Goal: Task Accomplishment & Management: Manage account settings

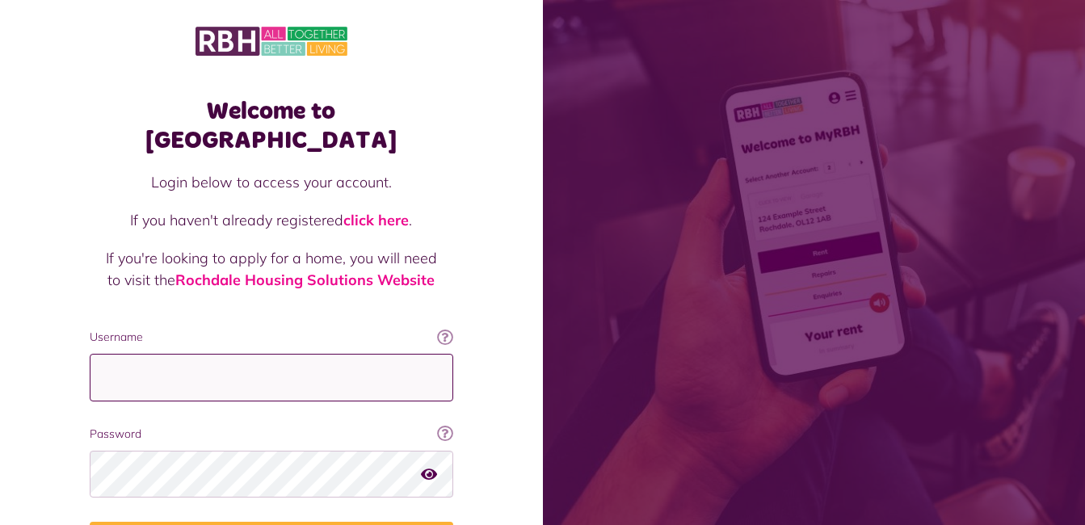
type input "**********"
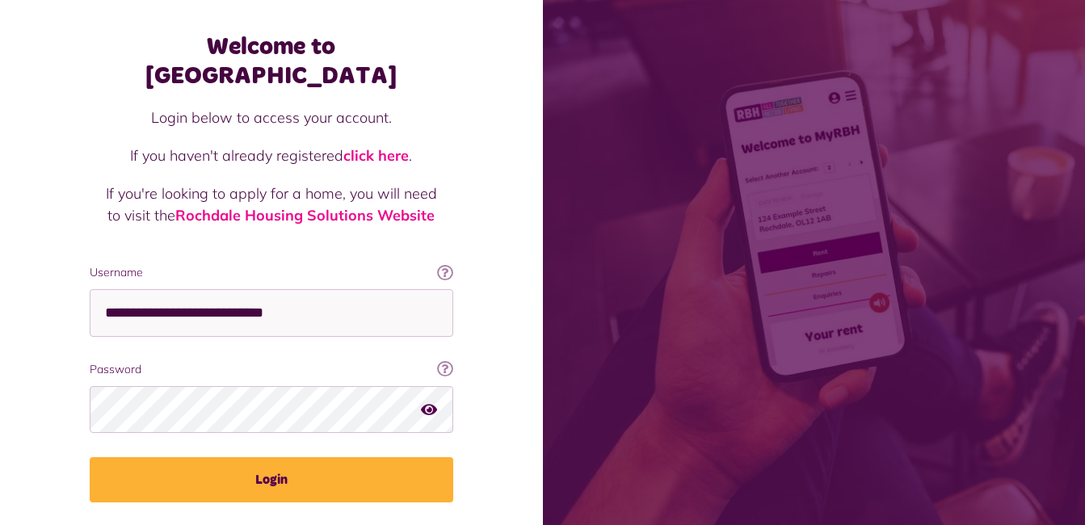
scroll to position [95, 0]
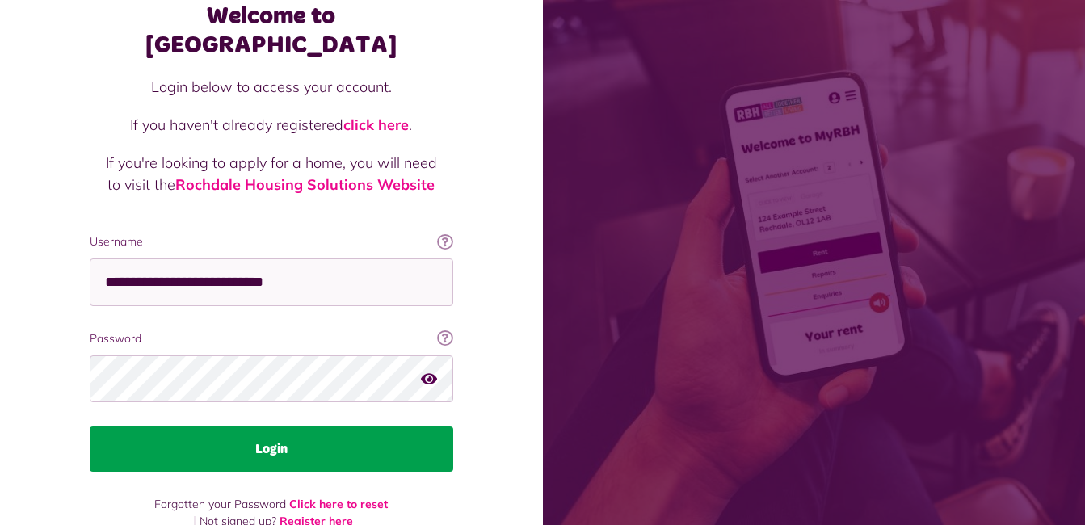
click at [270, 427] on button "Login" at bounding box center [272, 449] width 364 height 45
click at [268, 427] on button "Login" at bounding box center [272, 449] width 364 height 45
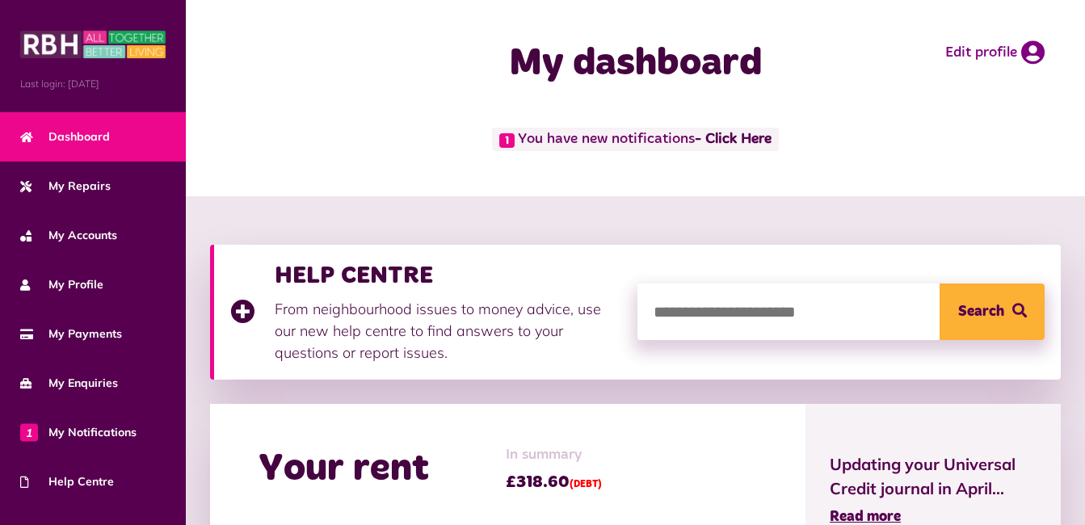
click at [706, 311] on input "search" at bounding box center [841, 312] width 407 height 57
type input "**********"
click at [996, 313] on button "Search" at bounding box center [992, 312] width 105 height 57
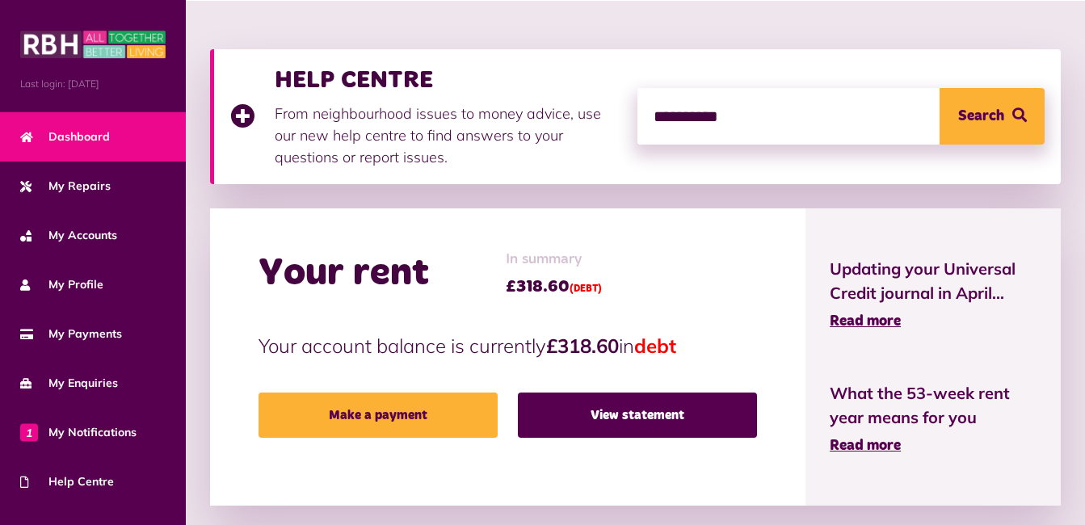
scroll to position [226, 0]
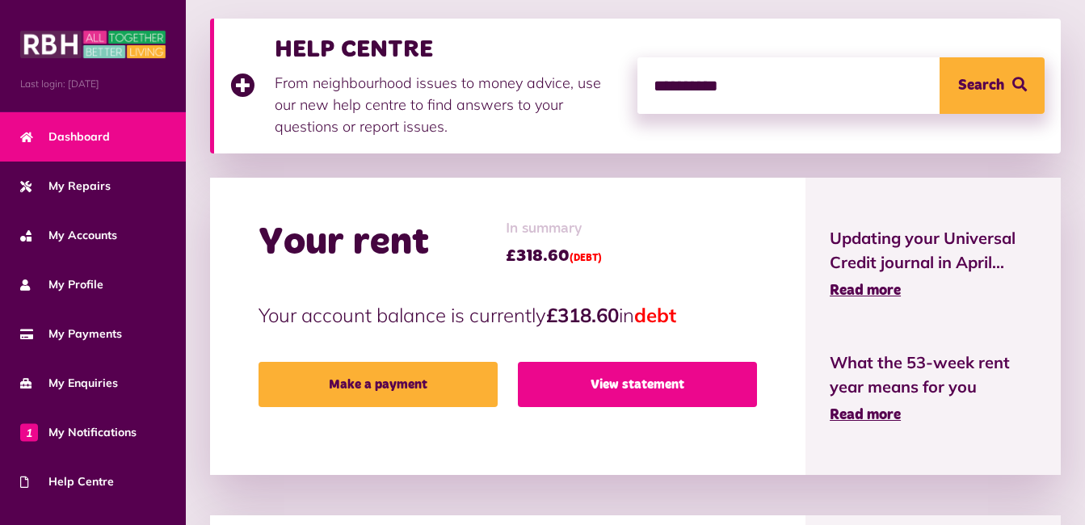
click at [618, 385] on link "View statement" at bounding box center [637, 384] width 239 height 45
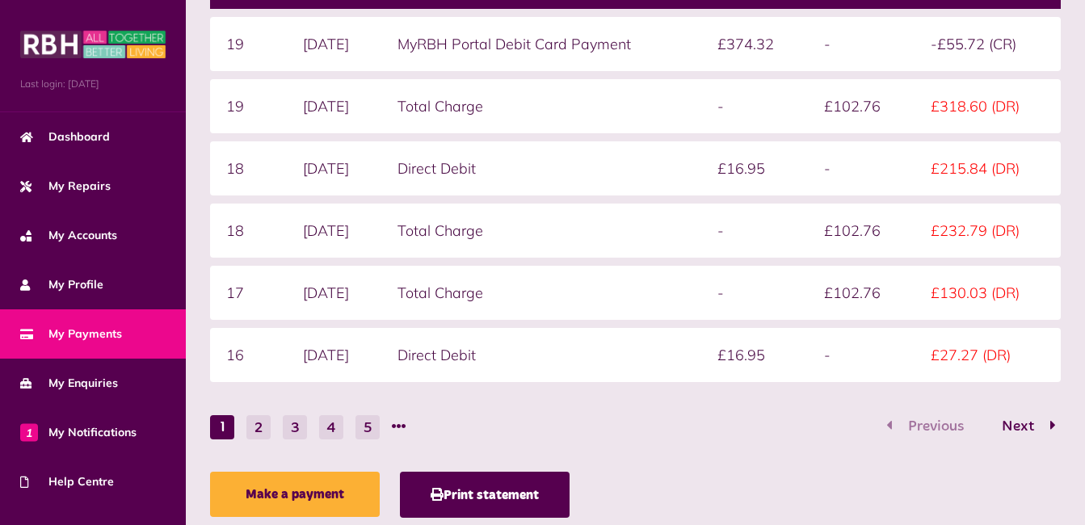
scroll to position [367, 0]
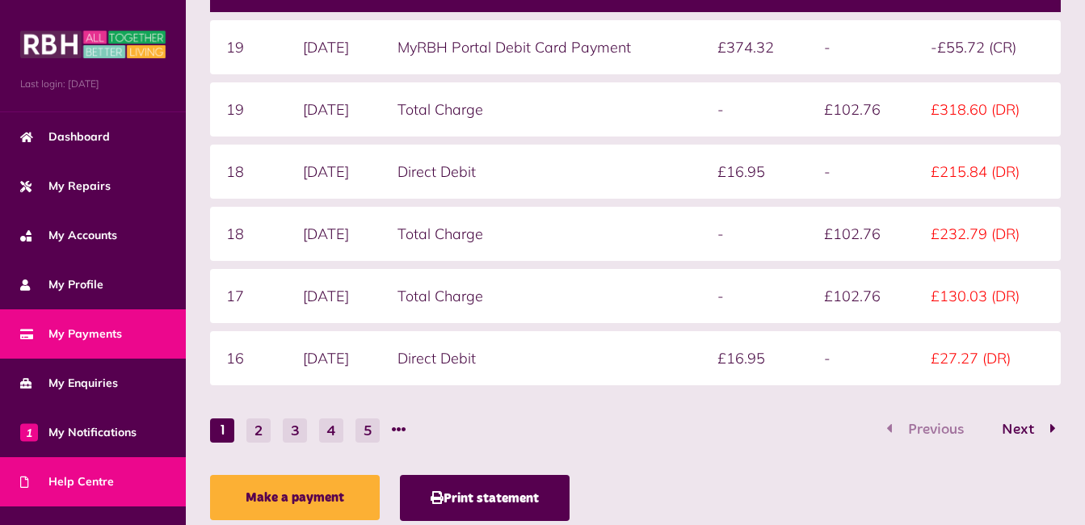
click at [129, 481] on link "Help Centre" at bounding box center [93, 481] width 186 height 49
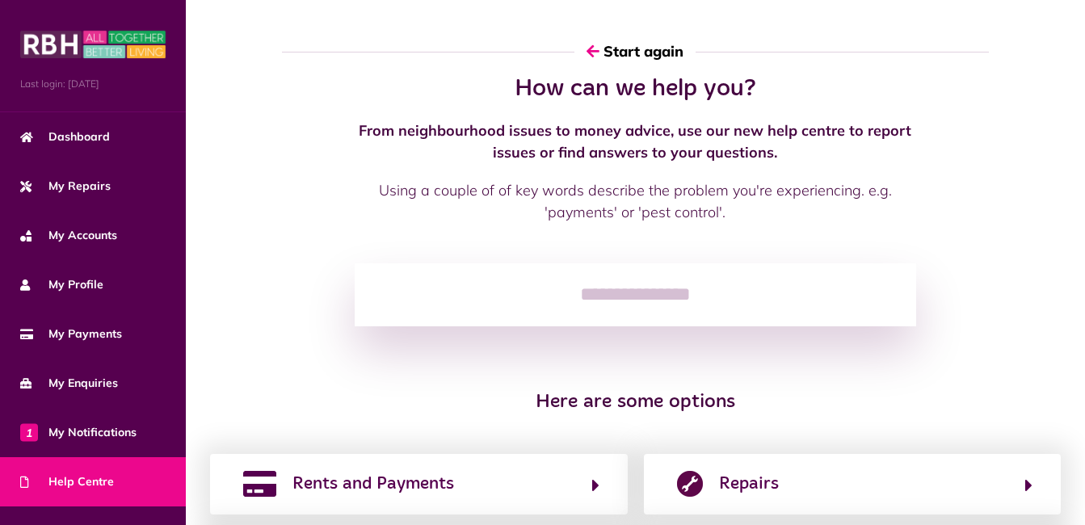
click at [585, 295] on input "search" at bounding box center [636, 294] width 562 height 63
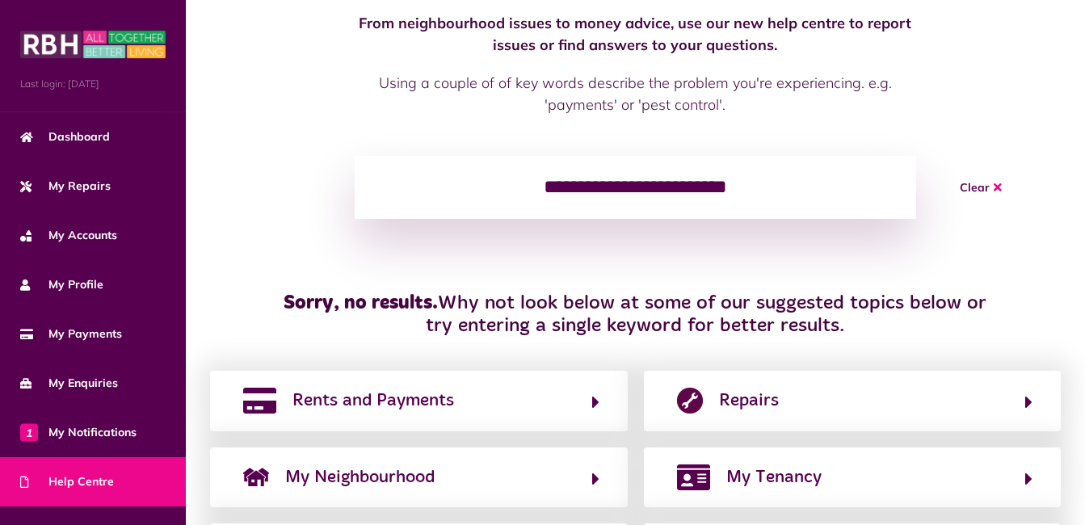
scroll to position [104, 0]
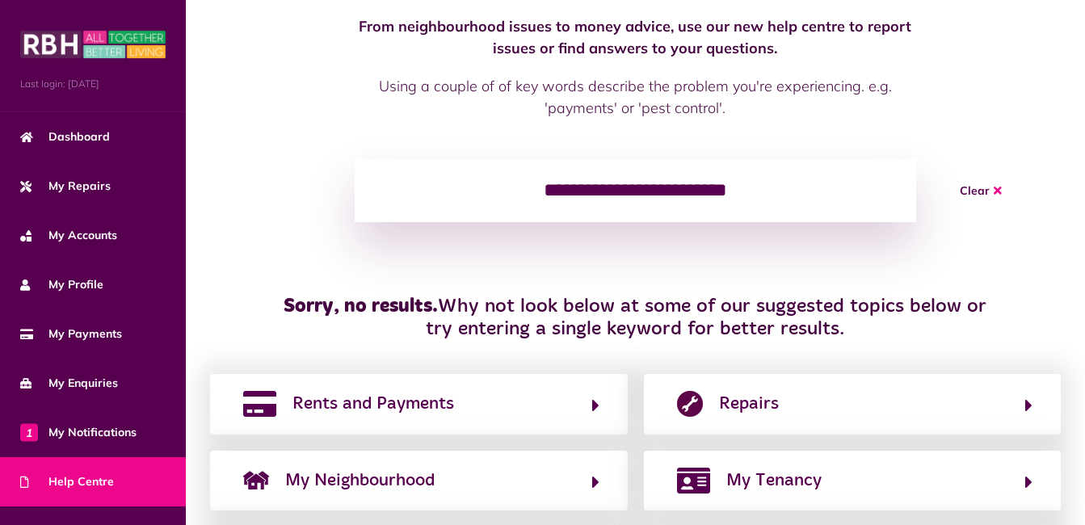
type input "**********"
click at [801, 192] on input "**********" at bounding box center [636, 190] width 562 height 63
click at [795, 192] on input "**********" at bounding box center [636, 190] width 562 height 63
click at [792, 194] on input "**********" at bounding box center [636, 190] width 562 height 63
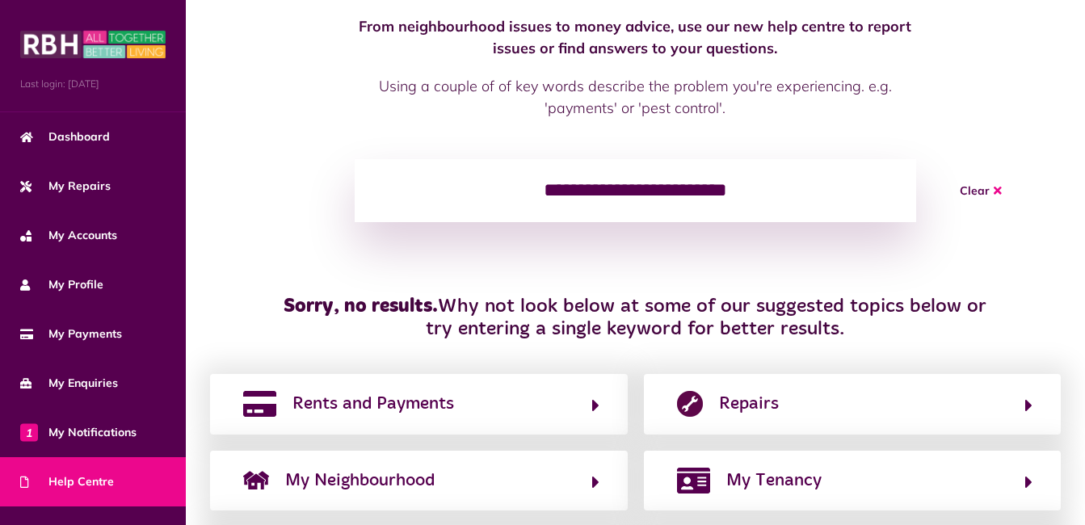
click at [992, 240] on div "**********" at bounding box center [635, 337] width 899 height 734
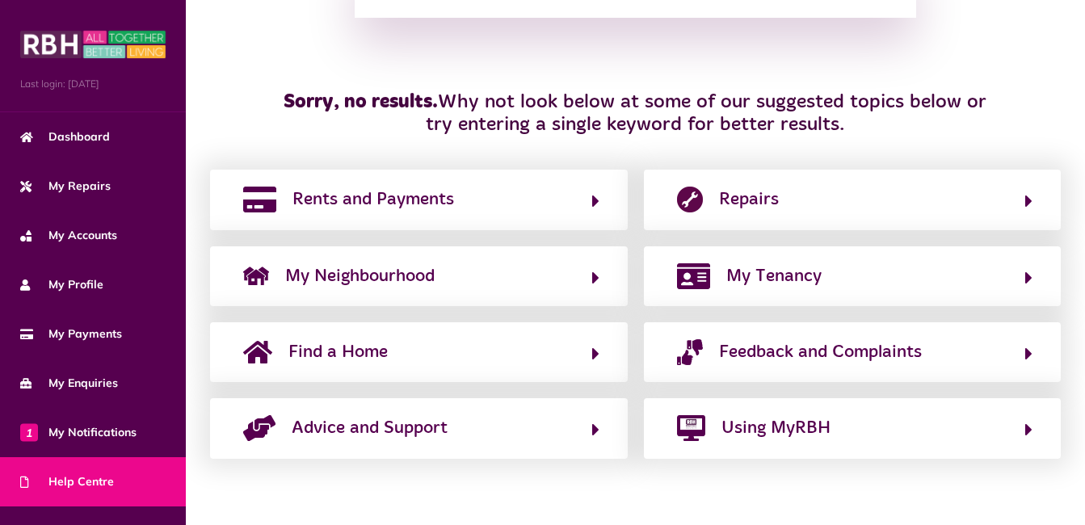
scroll to position [315, 0]
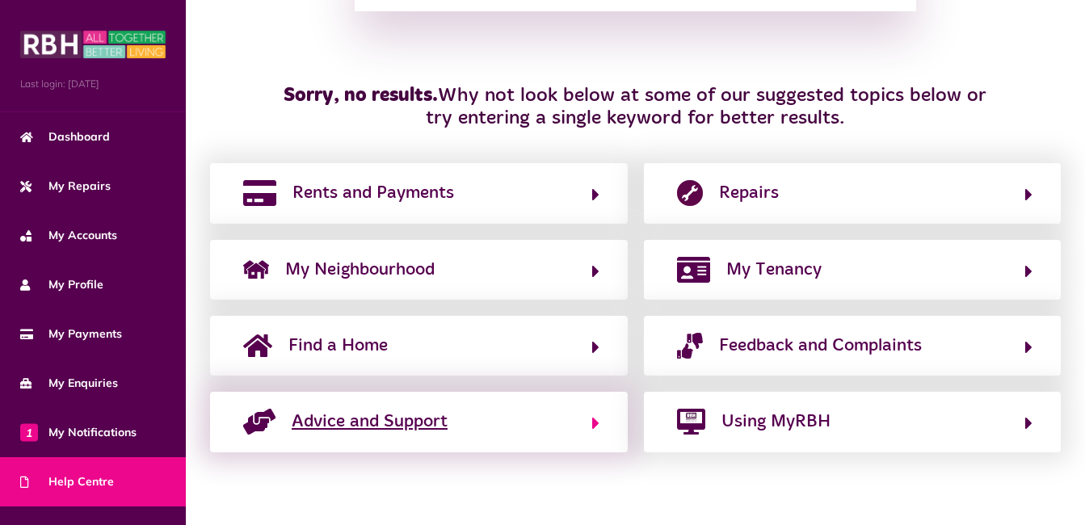
click at [402, 421] on span "Advice and Support" at bounding box center [370, 422] width 156 height 26
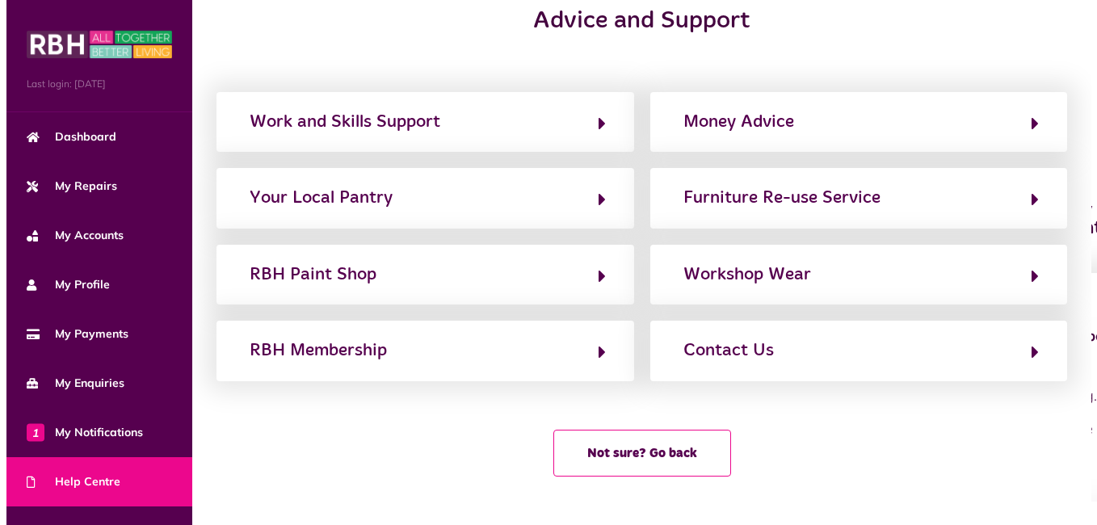
scroll to position [0, 0]
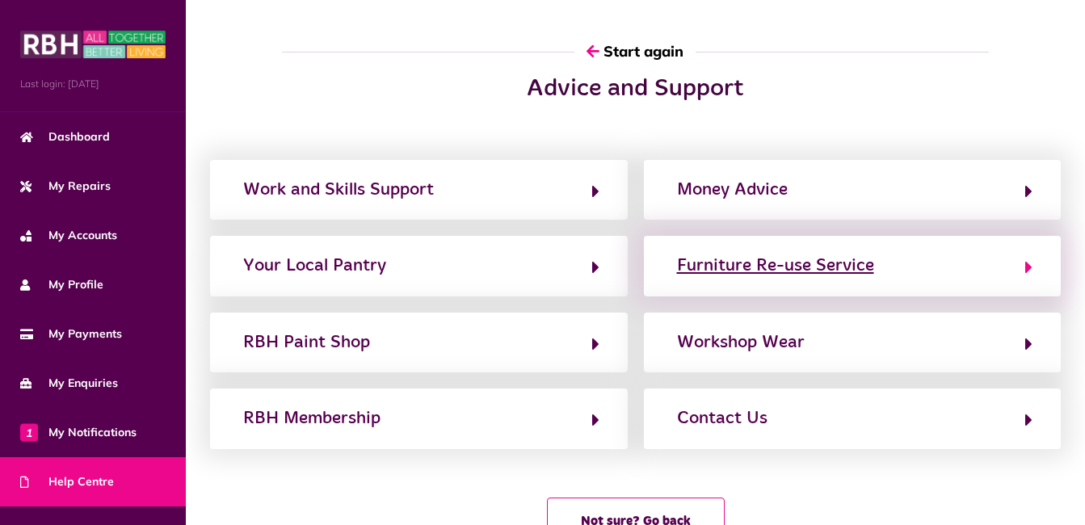
click at [807, 271] on div "Furniture Re-use Service" at bounding box center [775, 266] width 197 height 26
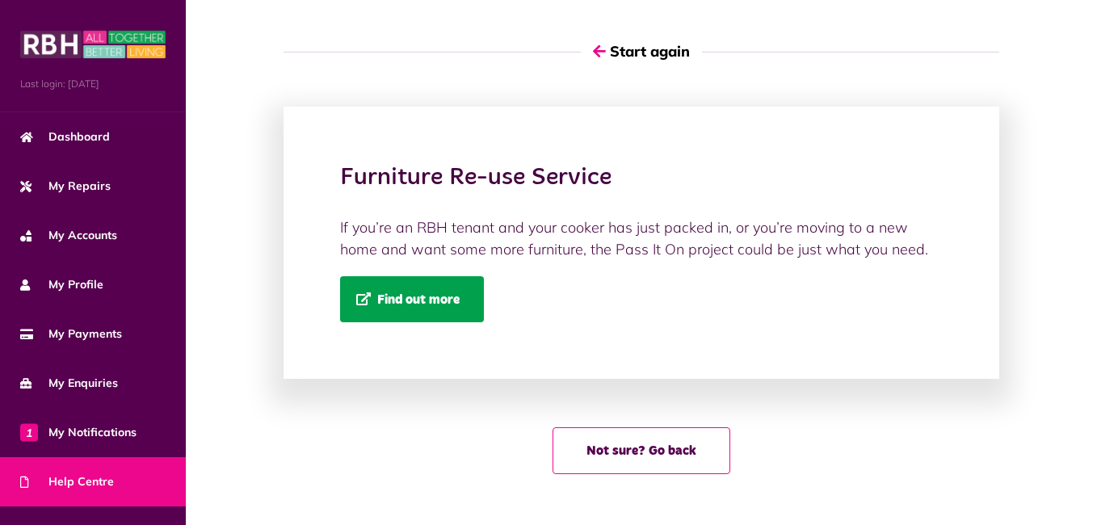
click at [425, 296] on span "Find out more" at bounding box center [407, 300] width 103 height 14
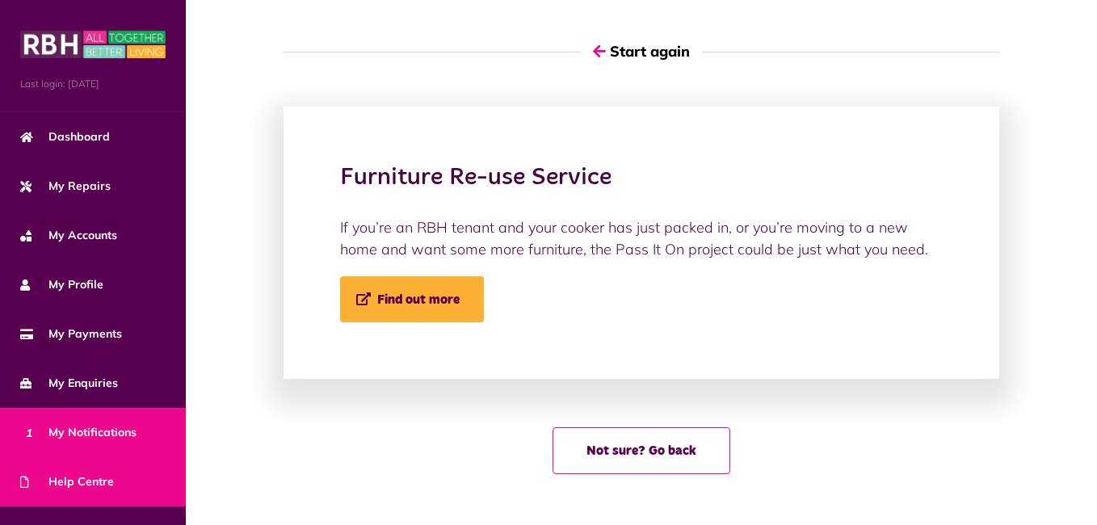
click at [120, 416] on link "1 My Notifications" at bounding box center [93, 432] width 186 height 49
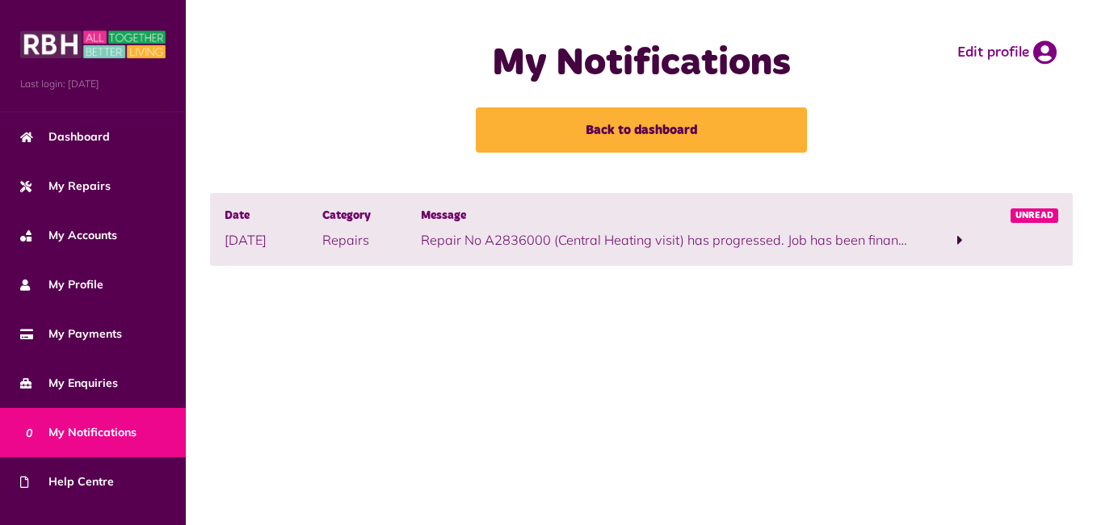
click at [958, 235] on span at bounding box center [961, 240] width 6 height 15
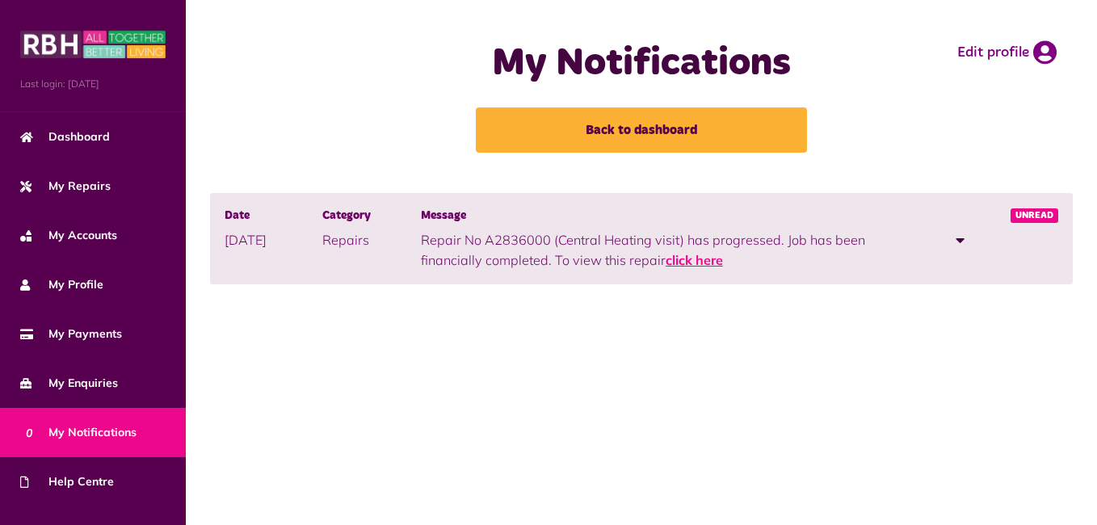
click at [703, 256] on link "click here" at bounding box center [694, 260] width 57 height 16
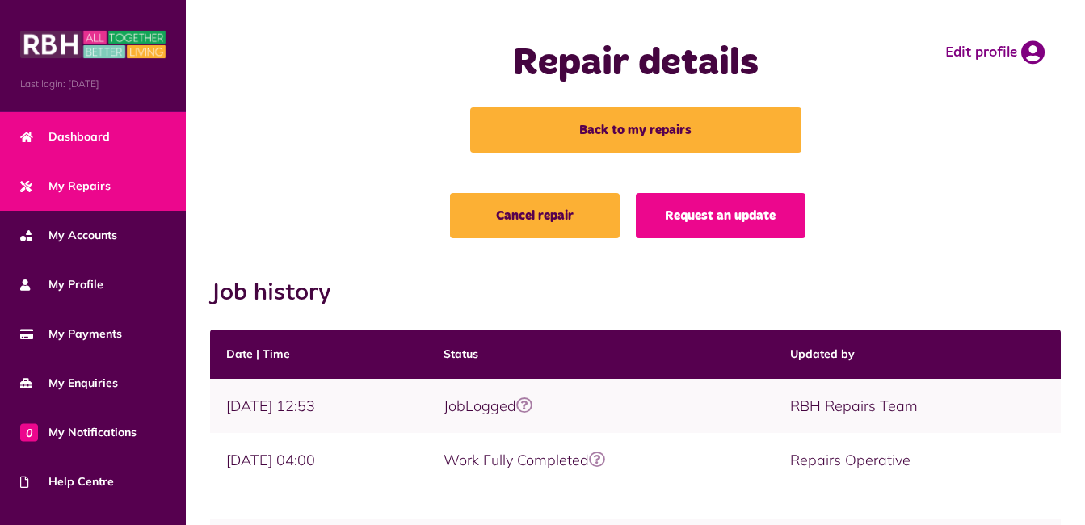
click at [75, 143] on span "Dashboard" at bounding box center [65, 136] width 90 height 17
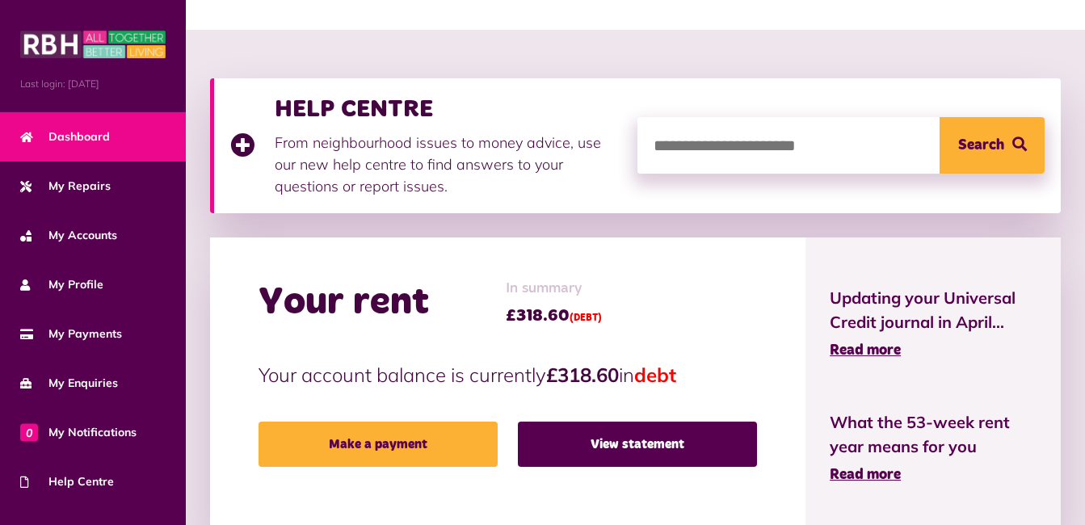
scroll to position [203, 0]
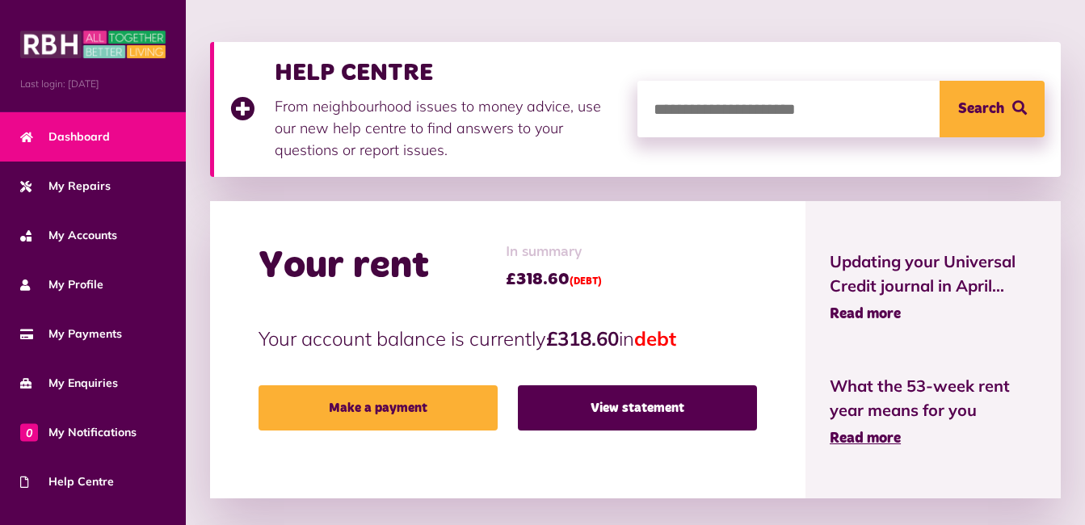
click at [877, 311] on span "Read more" at bounding box center [865, 314] width 71 height 15
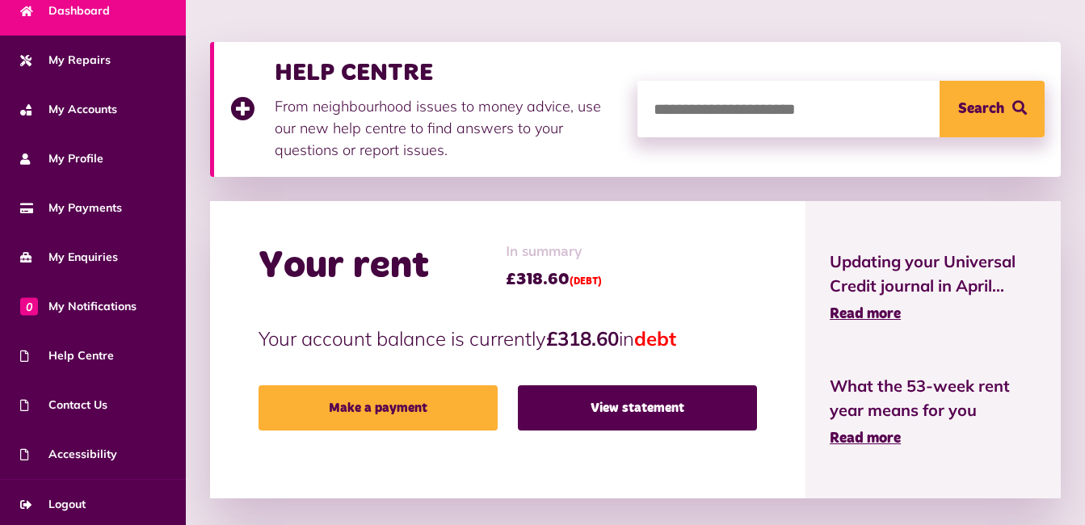
scroll to position [128, 0]
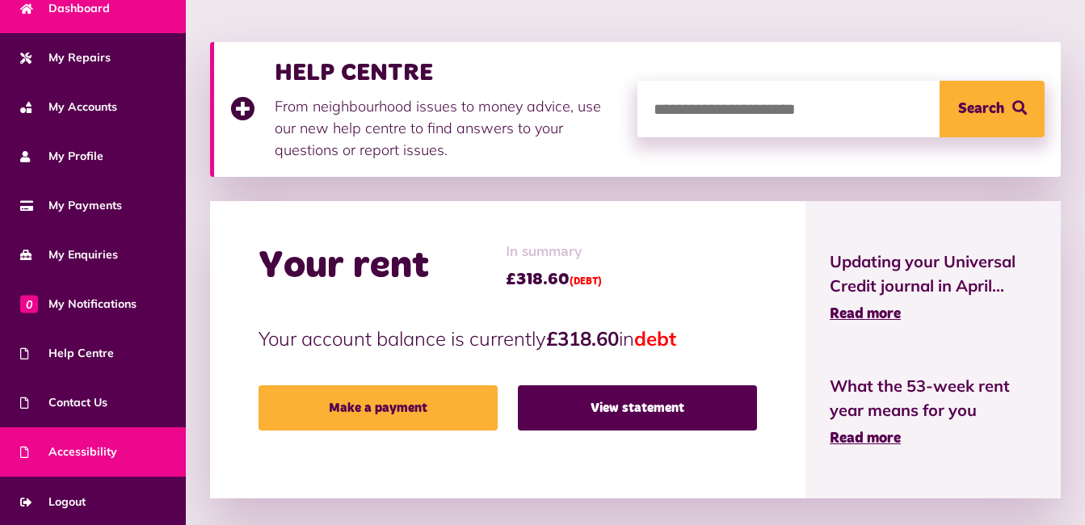
click at [138, 448] on link "Accessibility" at bounding box center [93, 452] width 186 height 49
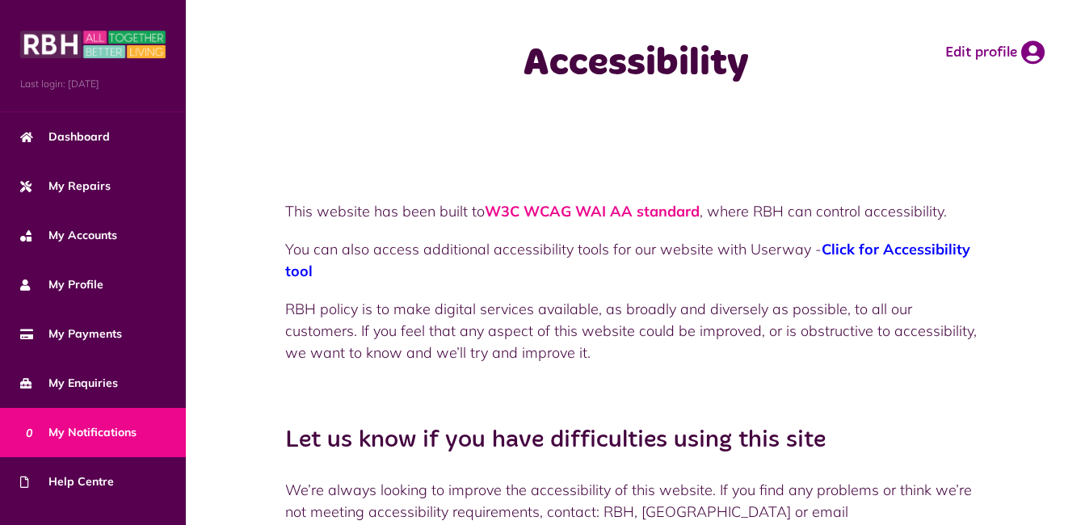
click at [120, 421] on link "0 My Notifications" at bounding box center [93, 432] width 186 height 49
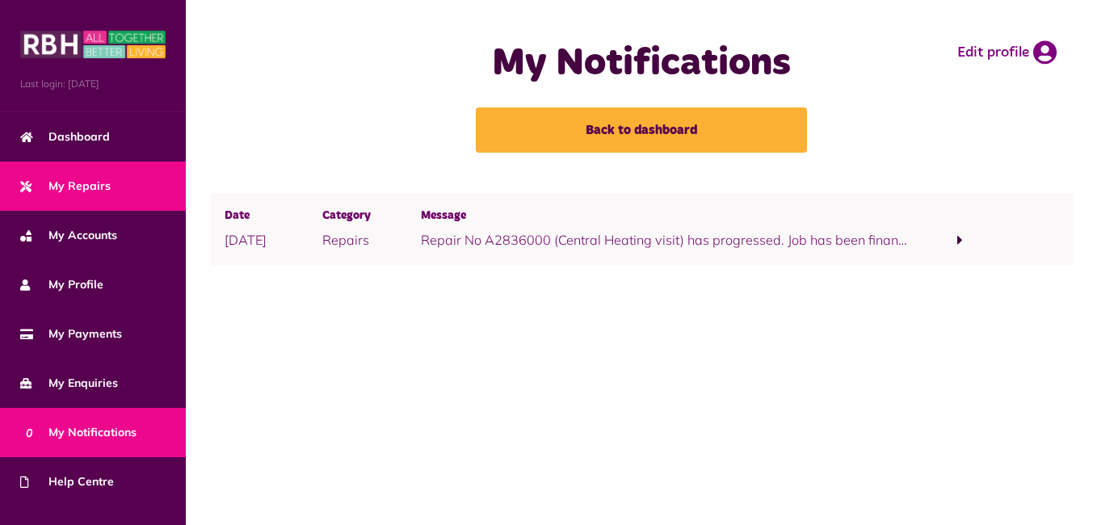
click at [90, 178] on span "My Repairs" at bounding box center [65, 186] width 91 height 17
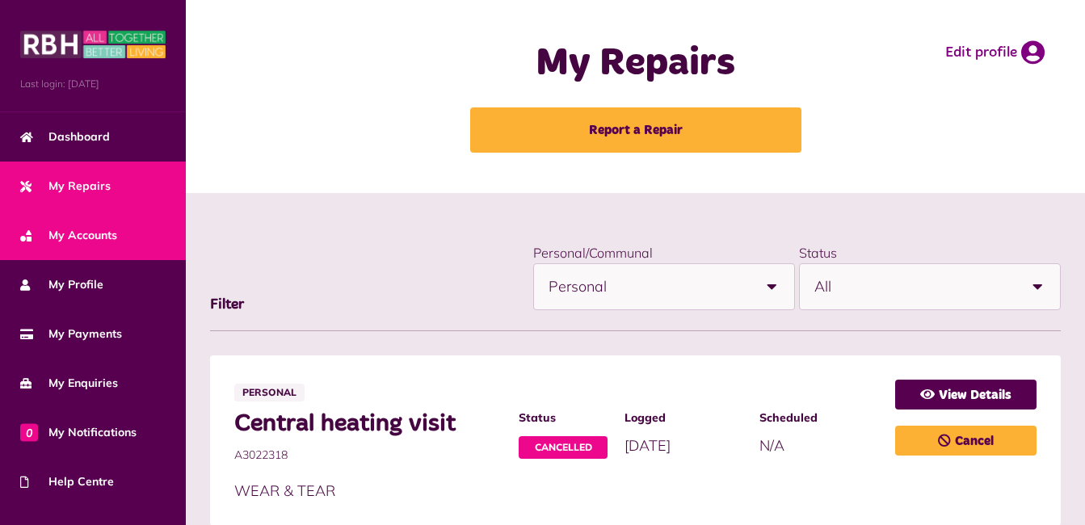
click at [67, 230] on span "My Accounts" at bounding box center [68, 235] width 97 height 17
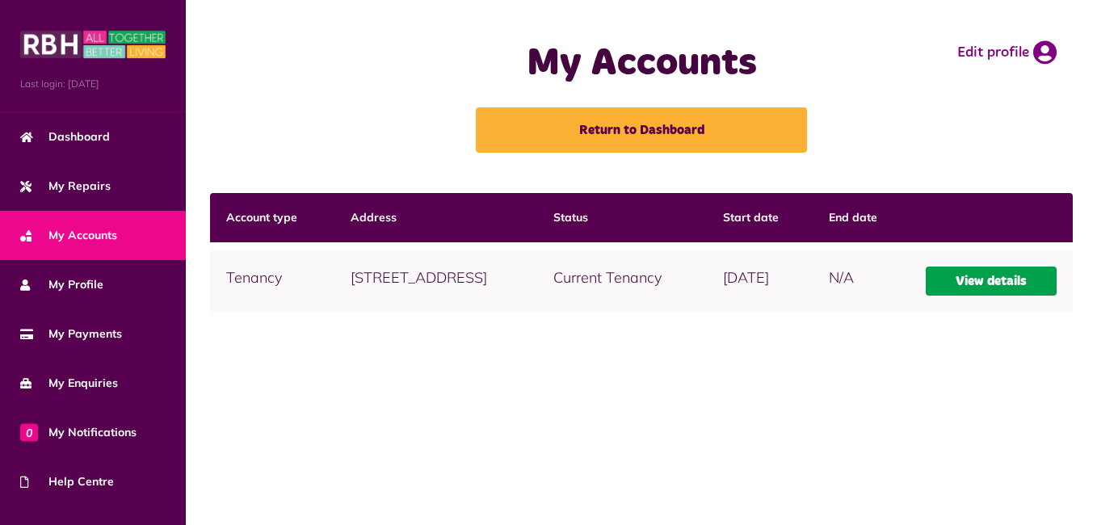
click at [995, 296] on link "View details" at bounding box center [991, 281] width 131 height 29
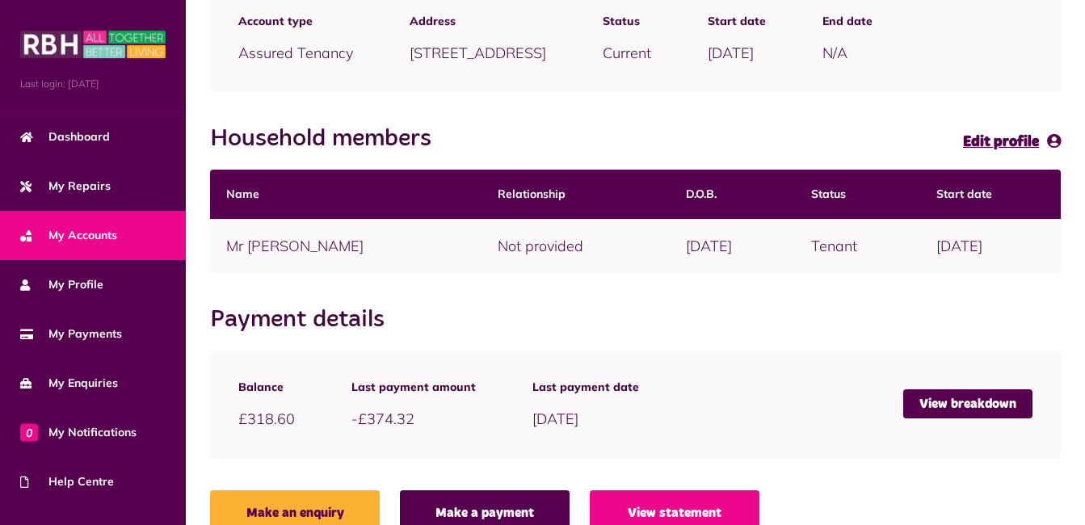
scroll to position [289, 0]
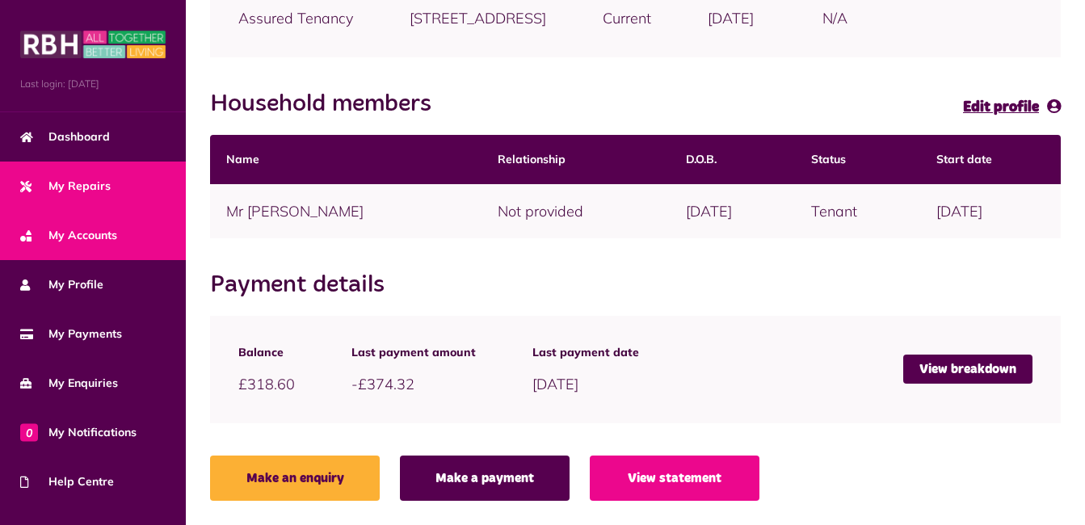
click at [81, 178] on span "My Repairs" at bounding box center [65, 186] width 91 height 17
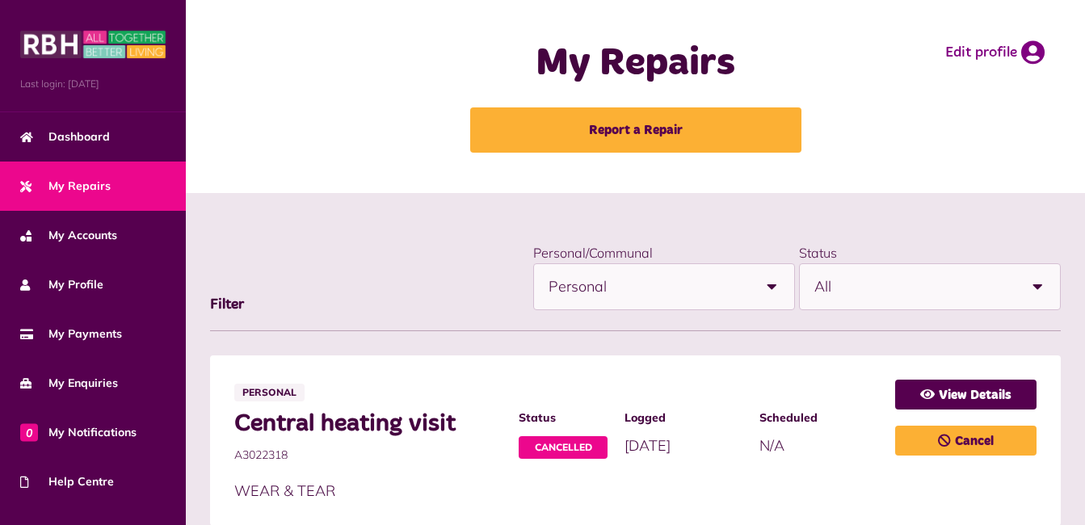
click at [1042, 286] on b at bounding box center [1037, 286] width 45 height 45
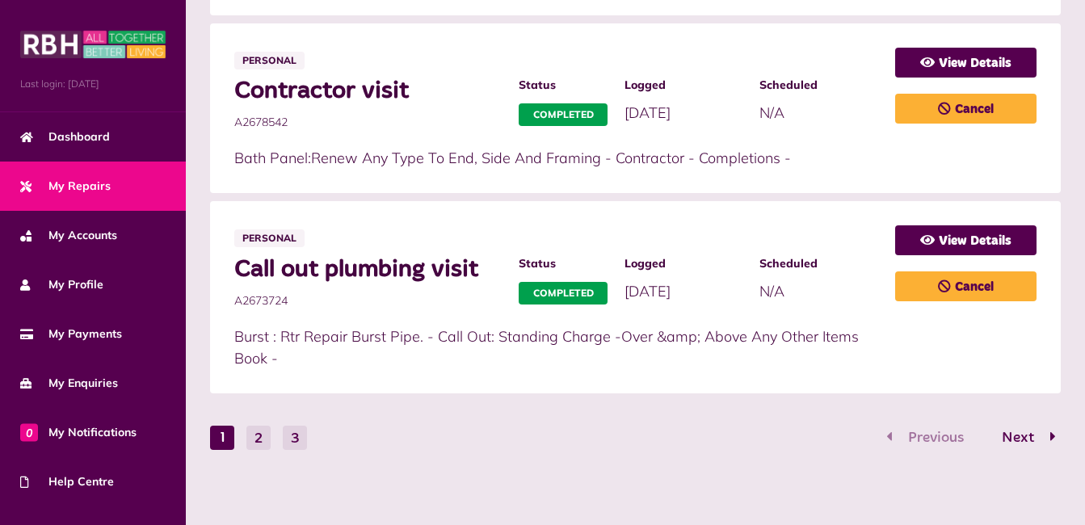
scroll to position [1080, 0]
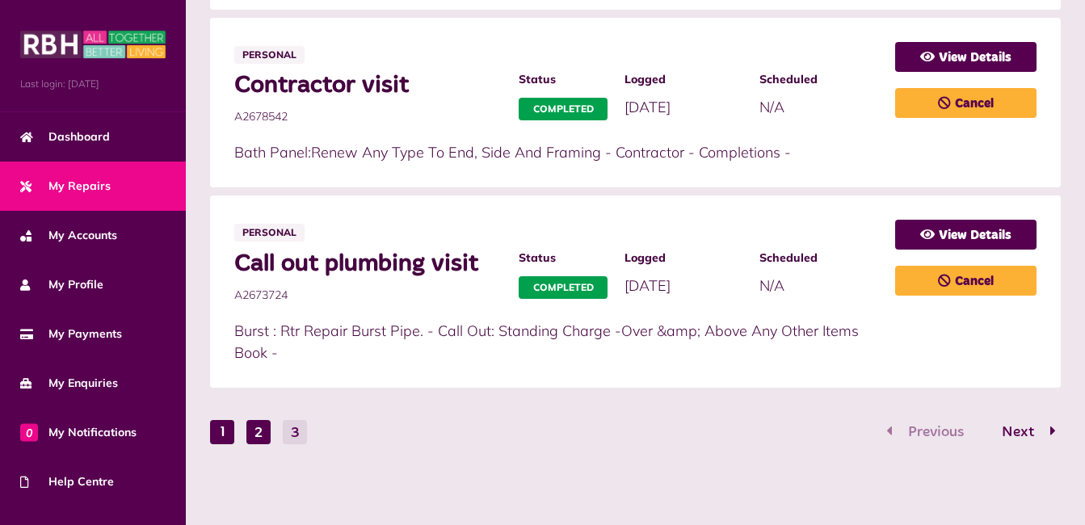
click at [261, 432] on button "2" at bounding box center [258, 432] width 24 height 24
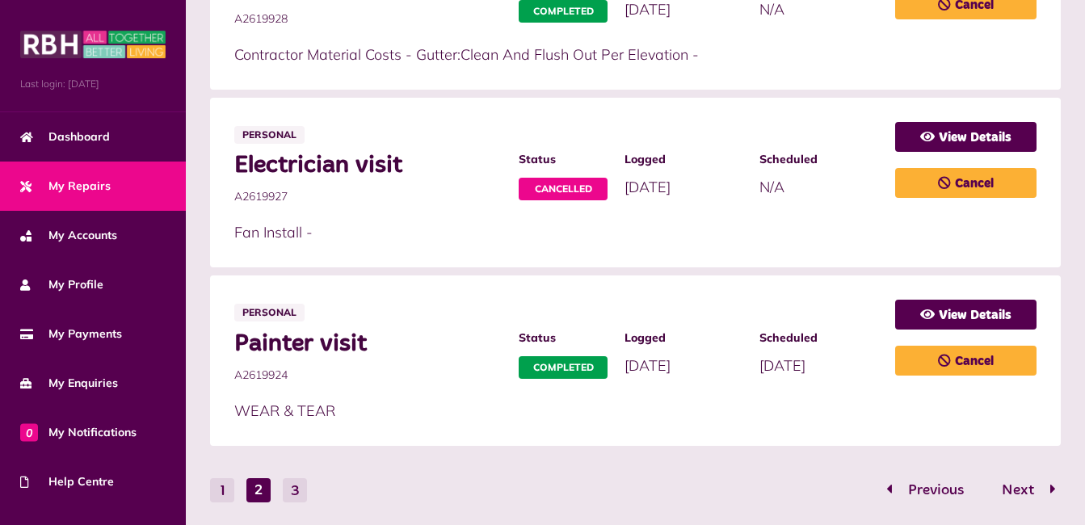
scroll to position [1073, 0]
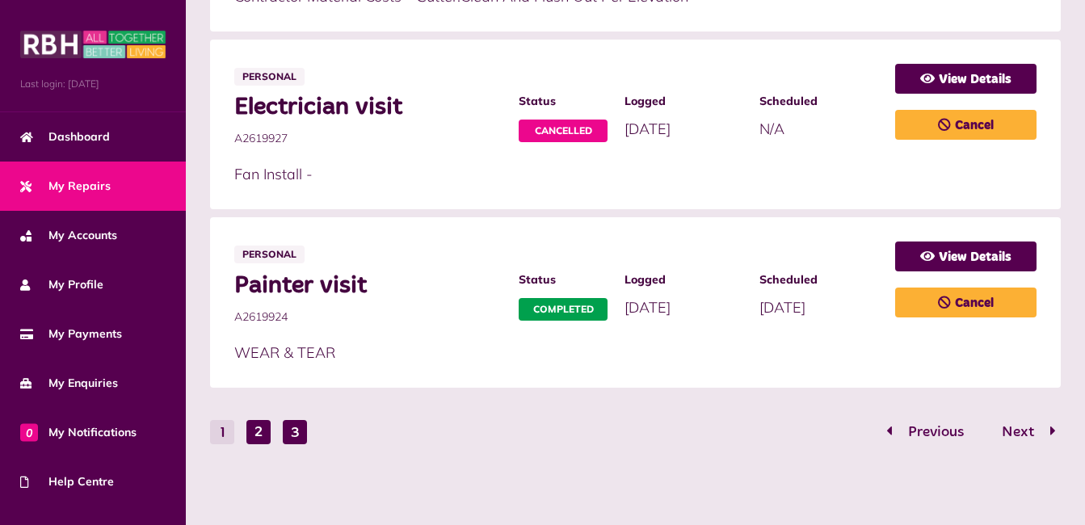
click at [293, 431] on button "3" at bounding box center [295, 432] width 24 height 24
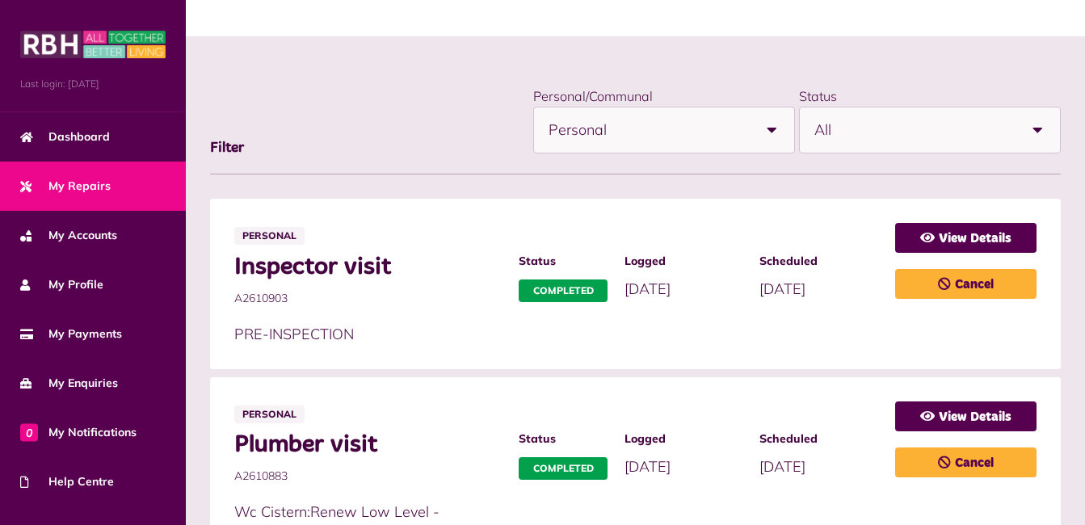
scroll to position [150, 0]
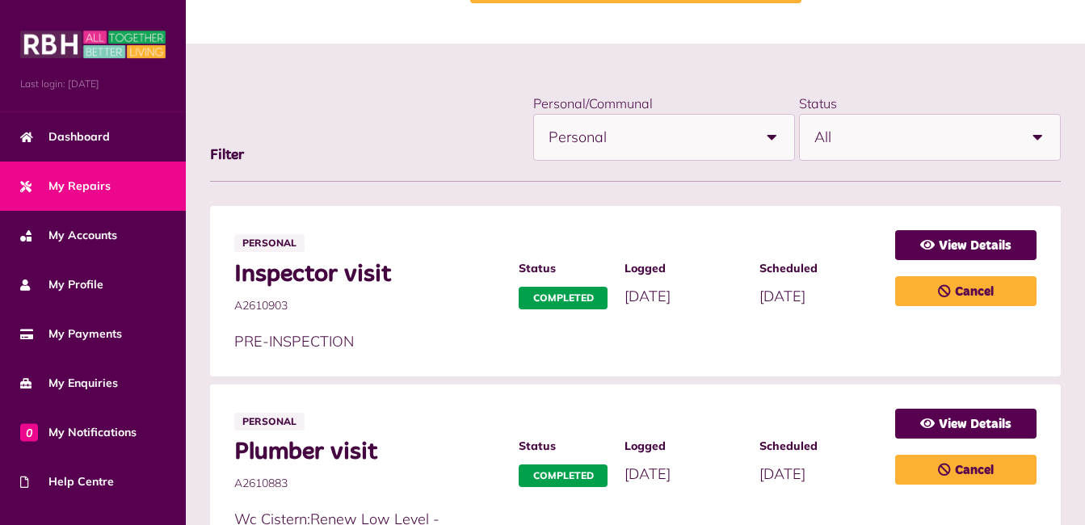
click at [774, 138] on b at bounding box center [771, 137] width 45 height 45
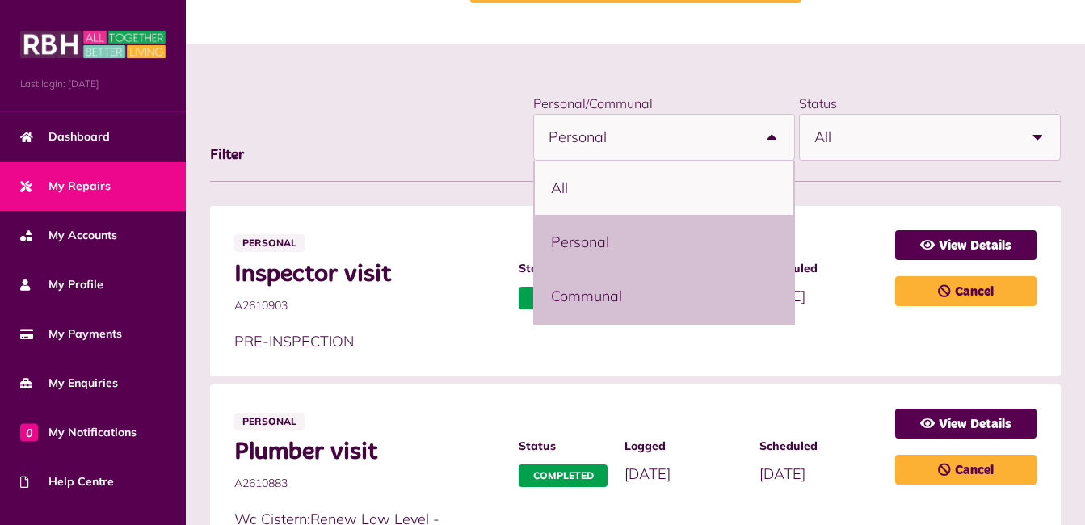
click at [622, 294] on li "Communal" at bounding box center [664, 296] width 259 height 54
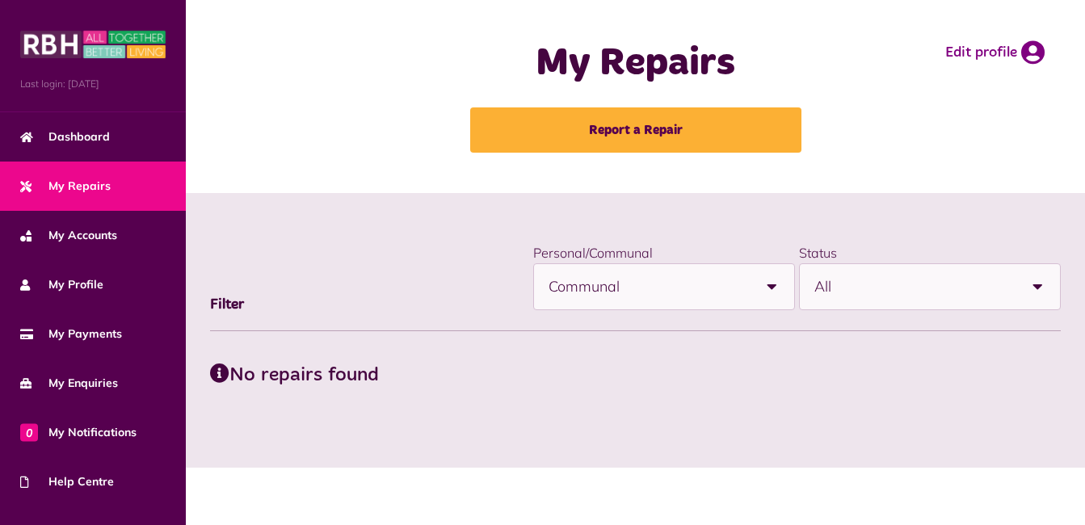
scroll to position [0, 0]
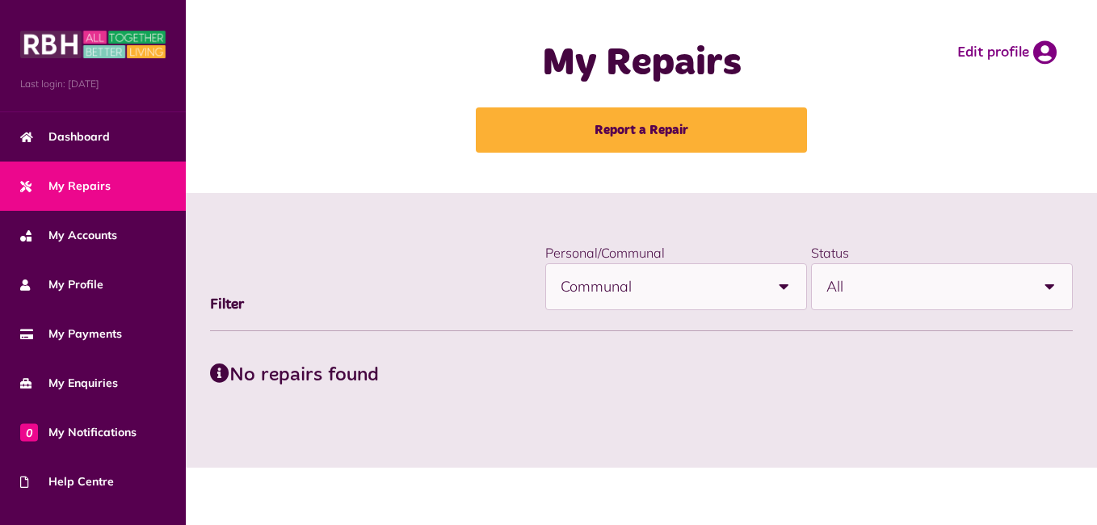
click at [777, 280] on b at bounding box center [783, 286] width 45 height 45
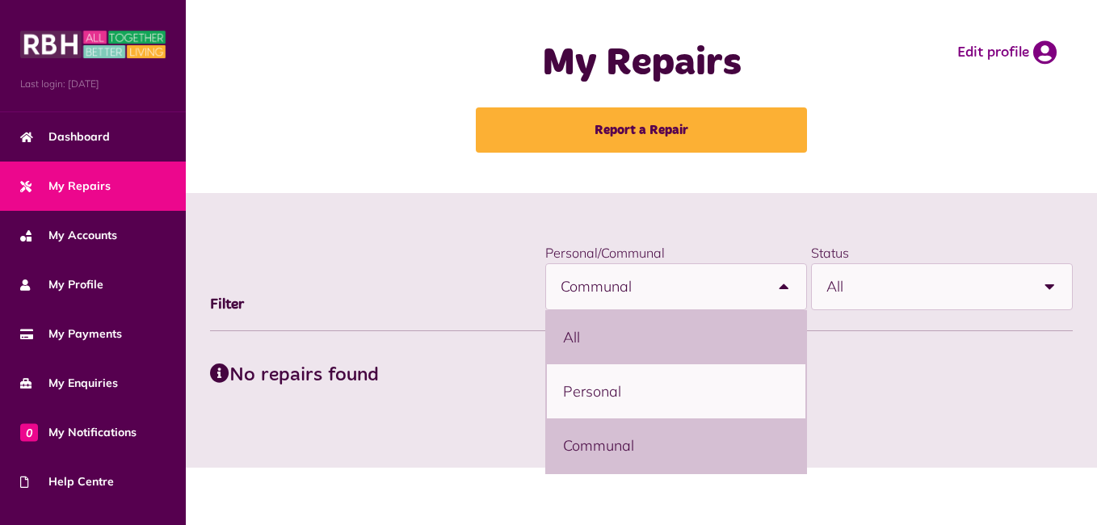
click at [664, 339] on li "All" at bounding box center [676, 337] width 259 height 54
select select "***"
